Goal: Check status: Check status

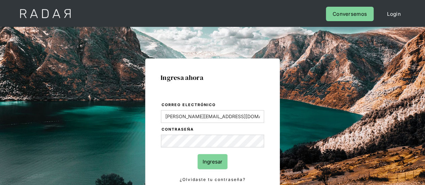
click at [210, 162] on input "Ingresar" at bounding box center [213, 161] width 30 height 15
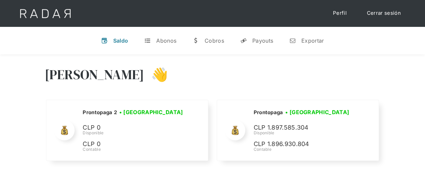
drag, startPoint x: 121, startPoint y: 43, endPoint x: 133, endPoint y: 45, distance: 12.6
click at [121, 43] on div "Saldo" at bounding box center [120, 40] width 15 height 7
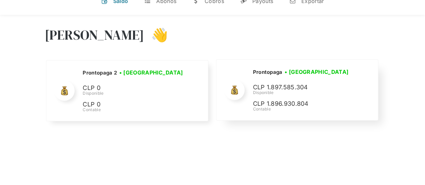
scroll to position [34, 0]
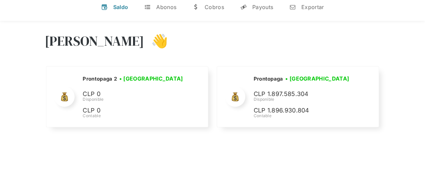
click at [38, 111] on div "[PERSON_NAME] 👋 Cargando tus cuentas... Nombre de la empresa • [GEOGRAPHIC_DATA…" at bounding box center [212, 81] width 425 height 120
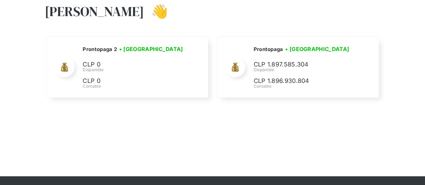
scroll to position [0, 0]
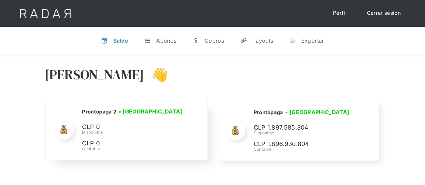
click at [0, 0] on div "Prontopaga 2 • [GEOGRAPHIC_DATA] • Desconectada CLP 0 Disponible CLP 0 Contable" at bounding box center [0, 0] width 0 height 0
